Goal: Task Accomplishment & Management: Complete application form

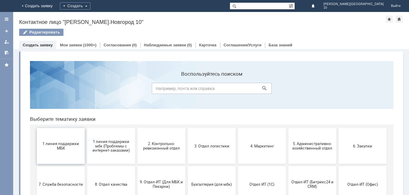
click at [55, 153] on button "1 линия поддержки МБК" at bounding box center [61, 146] width 48 height 36
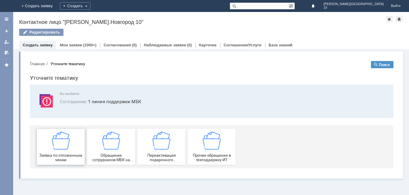
click at [55, 152] on div "Заявка по отложенным чекам" at bounding box center [61, 147] width 44 height 31
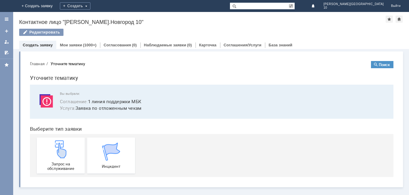
click at [55, 152] on img at bounding box center [61, 149] width 18 height 18
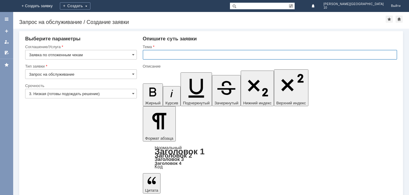
click at [158, 53] on input "text" at bounding box center [270, 55] width 254 height 10
type input "Отложенный чек от [DATE]"
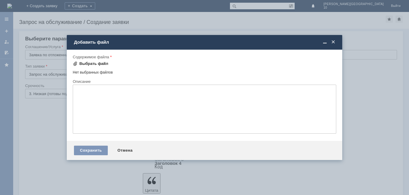
click at [94, 63] on div "Выбрать файл" at bounding box center [93, 63] width 29 height 5
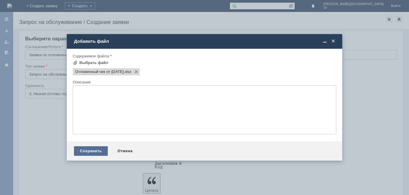
click at [89, 150] on div "Сохранить" at bounding box center [91, 151] width 34 height 10
